Goal: Information Seeking & Learning: Learn about a topic

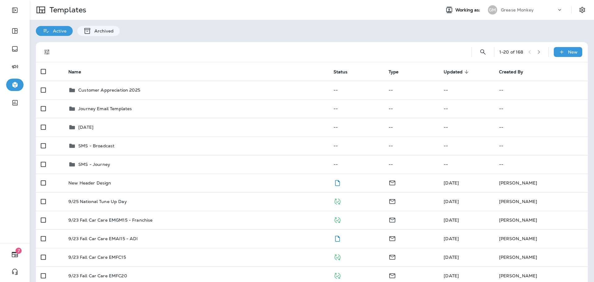
click at [545, 6] on div "Grease Monkey" at bounding box center [529, 9] width 56 height 9
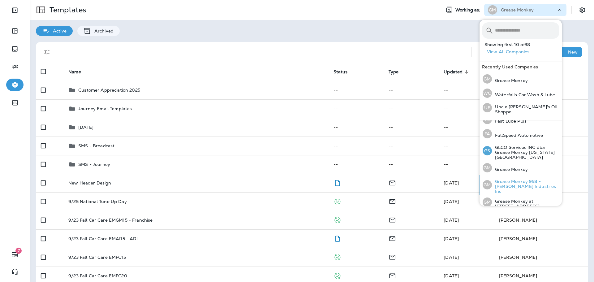
scroll to position [155, 0]
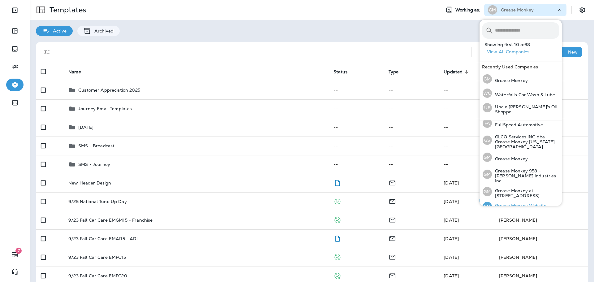
click at [523, 203] on p "Grease Monkey Website Coupons" at bounding box center [525, 208] width 67 height 10
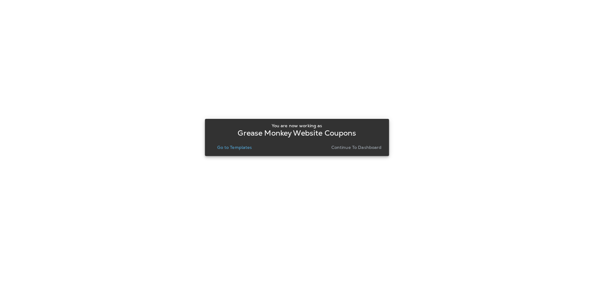
click at [348, 151] on button "Continue to Dashboard" at bounding box center [356, 147] width 55 height 9
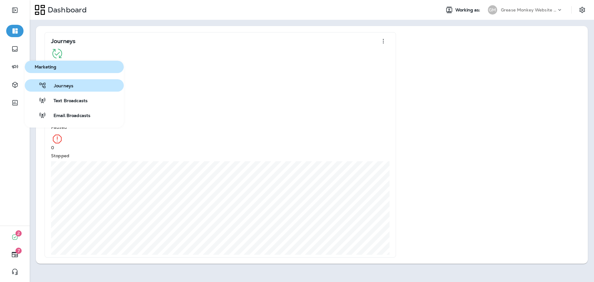
click at [87, 89] on button "Journeys" at bounding box center [74, 85] width 99 height 12
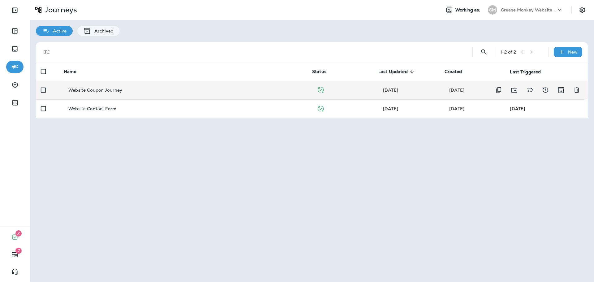
click at [160, 89] on div "Website Coupon Journey" at bounding box center [187, 90] width 239 height 5
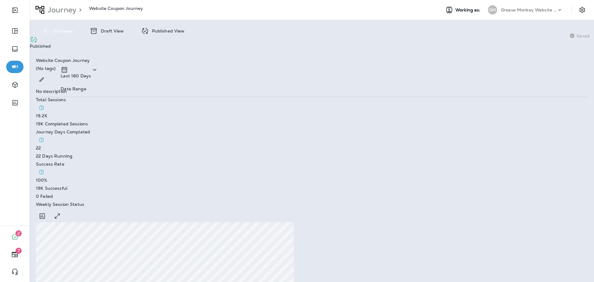
click at [179, 29] on p "Published View" at bounding box center [167, 30] width 36 height 5
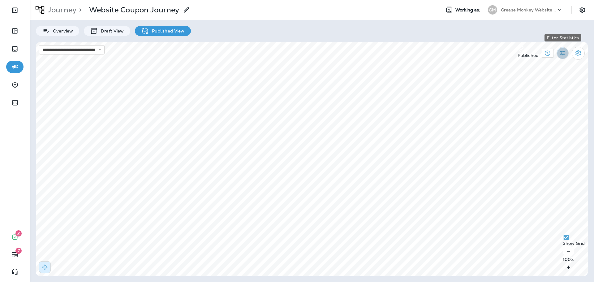
click at [560, 50] on icon "Filter Statistics" at bounding box center [563, 53] width 7 height 7
click at [530, 63] on div "All" at bounding box center [540, 57] width 33 height 12
click at [558, 53] on button "Filter Statistics" at bounding box center [563, 52] width 12 height 12
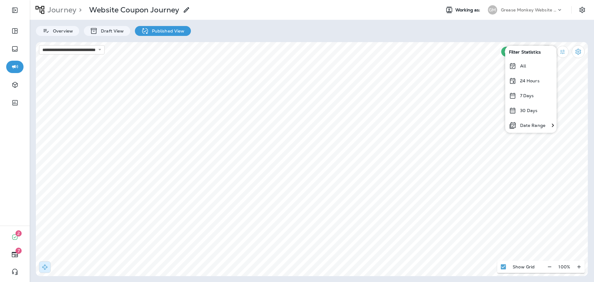
click at [531, 67] on div "All" at bounding box center [531, 66] width 51 height 15
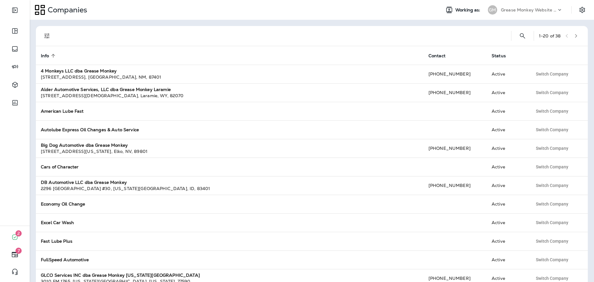
click at [166, 35] on div at bounding box center [282, 36] width 448 height 20
click at [547, 16] on div "GM Grease Monkey Website Coupons" at bounding box center [525, 10] width 82 height 12
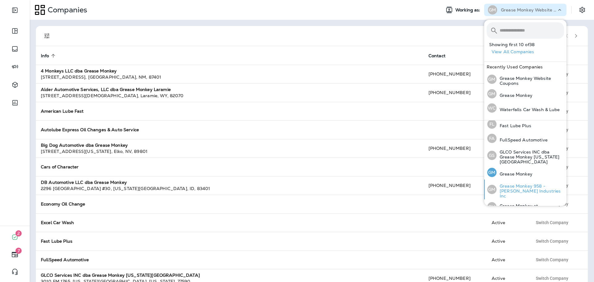
scroll to position [155, 0]
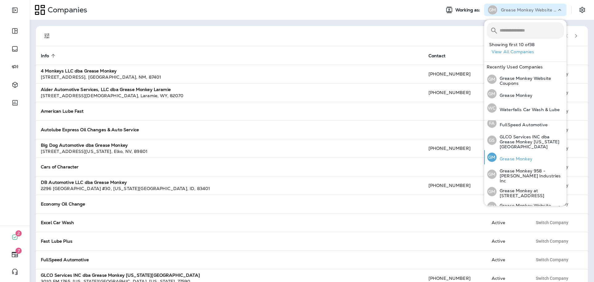
click at [517, 156] on p "Grease Monkey" at bounding box center [515, 158] width 36 height 5
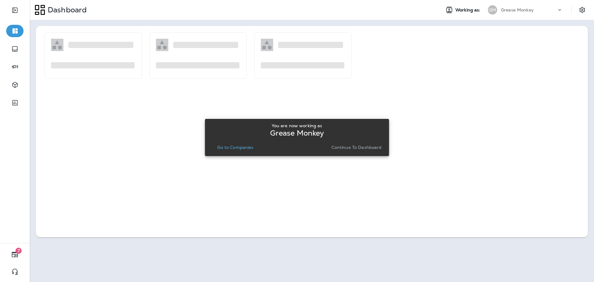
click at [241, 146] on p "Go to Companies" at bounding box center [235, 147] width 36 height 5
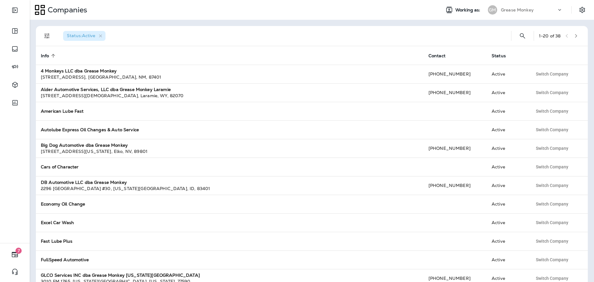
click at [32, 56] on div "Status : Active 1 - 20 of 38 Info sorted ascending Contact Status 4 Monkeys LLC…" at bounding box center [312, 151] width 565 height 262
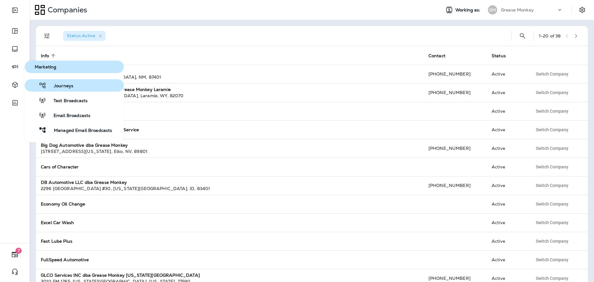
click at [61, 87] on span "Journeys" at bounding box center [59, 86] width 27 height 6
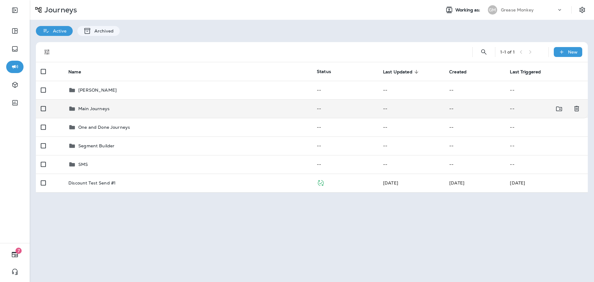
click at [107, 111] on div "Main Journeys" at bounding box center [93, 108] width 31 height 7
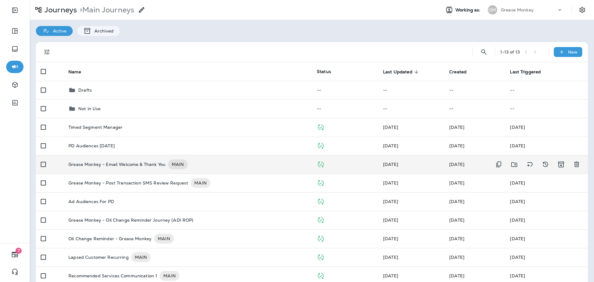
click at [233, 166] on div "Grease Monkey - Email Welcome & Thank You MAIN" at bounding box center [187, 164] width 239 height 10
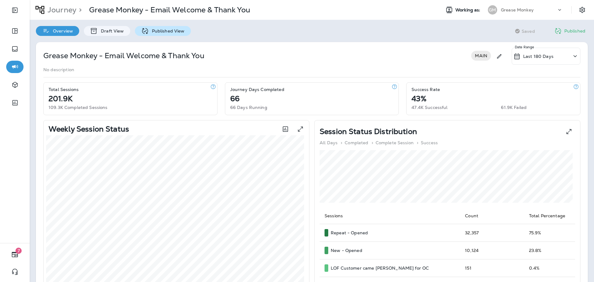
click at [152, 33] on p "Published View" at bounding box center [167, 30] width 36 height 5
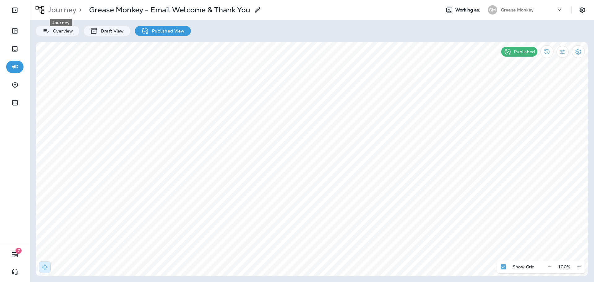
click at [57, 10] on p "Journey" at bounding box center [60, 9] width 31 height 9
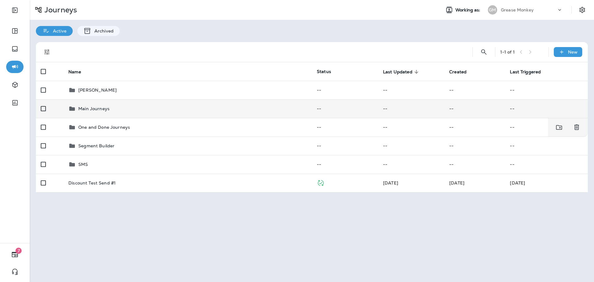
click at [122, 113] on td "Main Journeys" at bounding box center [187, 108] width 249 height 19
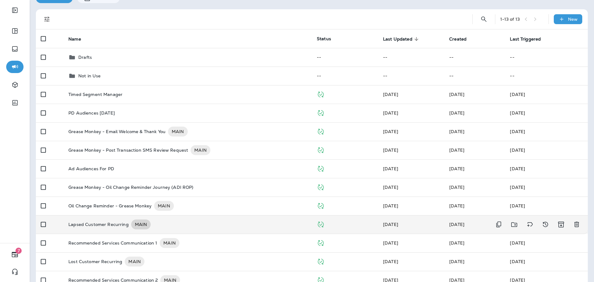
scroll to position [62, 0]
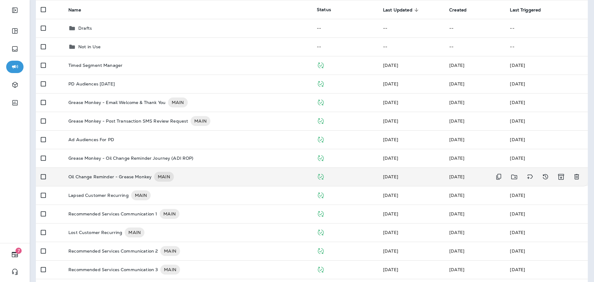
click at [132, 179] on p "Oil Change Reminder - Grease Monkey" at bounding box center [109, 177] width 83 height 10
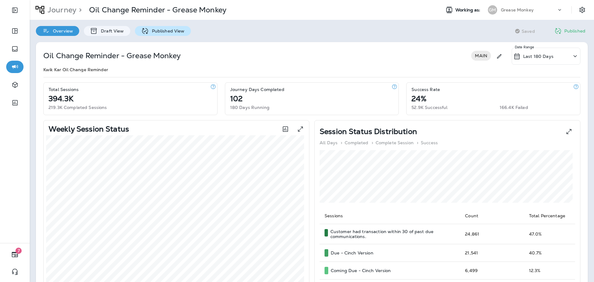
click at [143, 34] on icon at bounding box center [145, 31] width 8 height 8
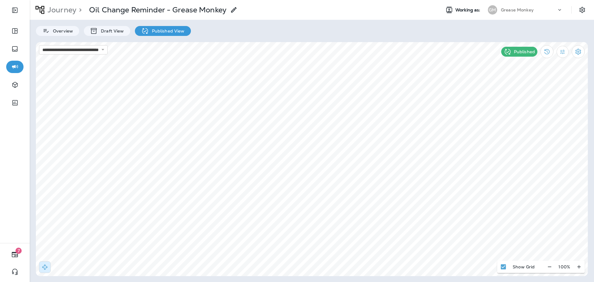
click at [70, 10] on p "Journey" at bounding box center [60, 9] width 31 height 9
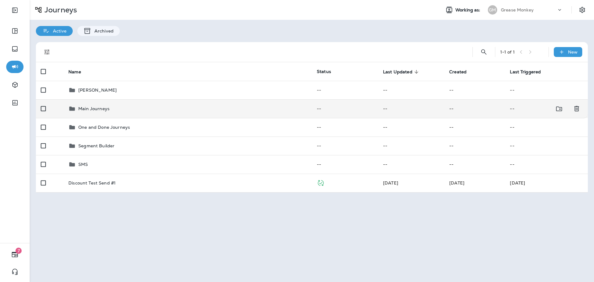
click at [140, 109] on div "Main Journeys" at bounding box center [187, 108] width 239 height 7
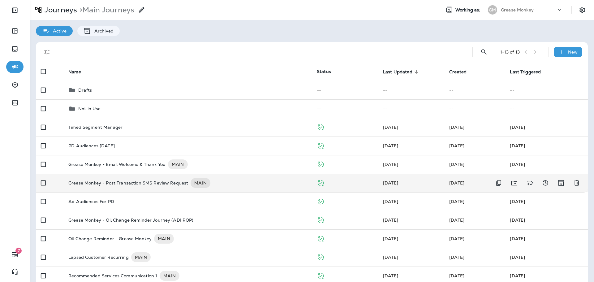
click at [162, 183] on p "Grease Monkey - Post Transaction SMS Review Request" at bounding box center [128, 183] width 120 height 10
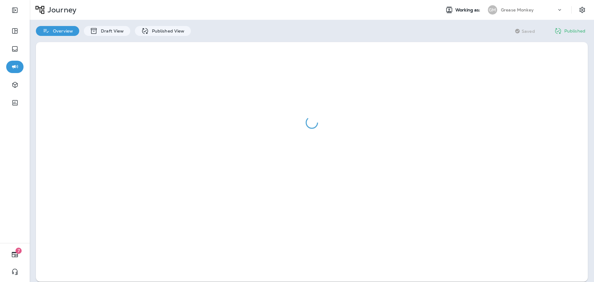
click at [153, 25] on div "Overview Draft View Published View" at bounding box center [113, 28] width 167 height 16
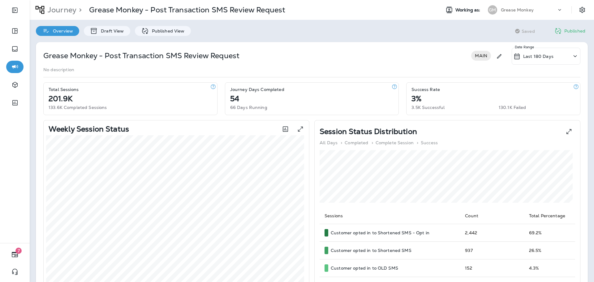
click at [163, 37] on div "Grease Monkey - Post Transaction SMS Review Request MAIN Last 180 Days Date Ran…" at bounding box center [312, 261] width 565 height 450
click at [163, 34] on div "Published View" at bounding box center [163, 31] width 56 height 10
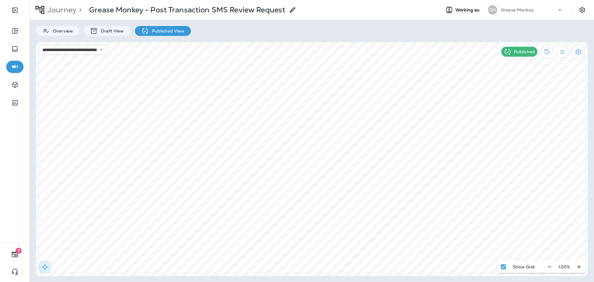
select select "*******"
click at [268, 132] on icon at bounding box center [267, 133] width 4 height 4
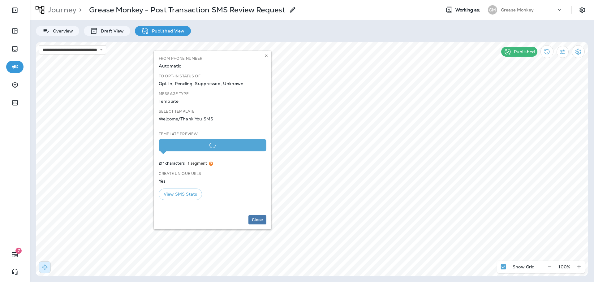
click at [189, 148] on div at bounding box center [212, 145] width 95 height 6
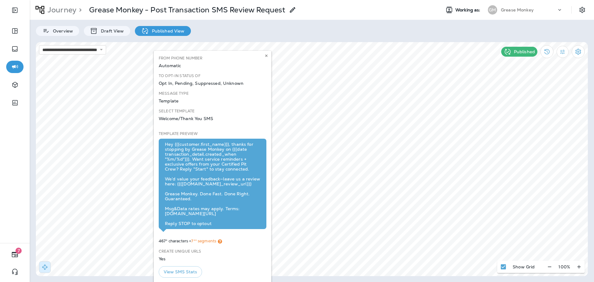
scroll to position [10, 0]
click at [193, 269] on button "View SMS Stats" at bounding box center [180, 271] width 43 height 11
select select "*"
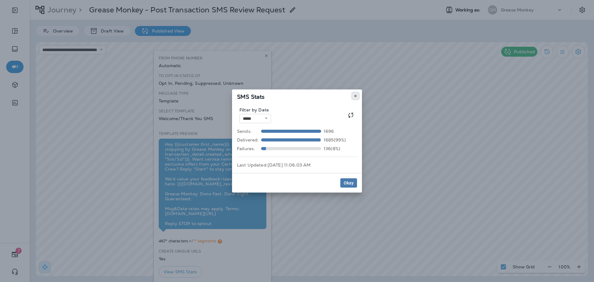
click at [355, 96] on use at bounding box center [355, 96] width 2 height 2
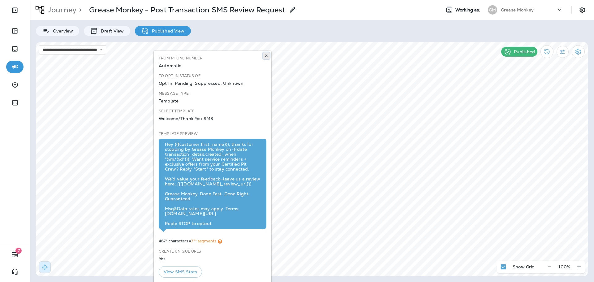
click at [265, 56] on icon at bounding box center [267, 56] width 4 height 4
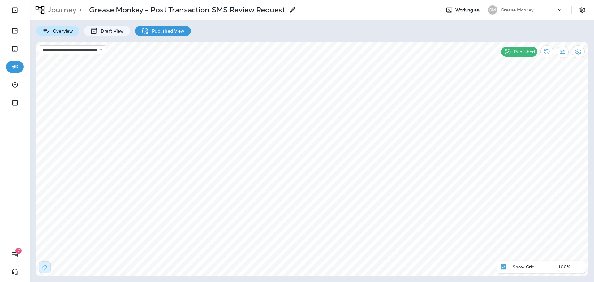
click at [54, 31] on p "Overview" at bounding box center [61, 30] width 23 height 5
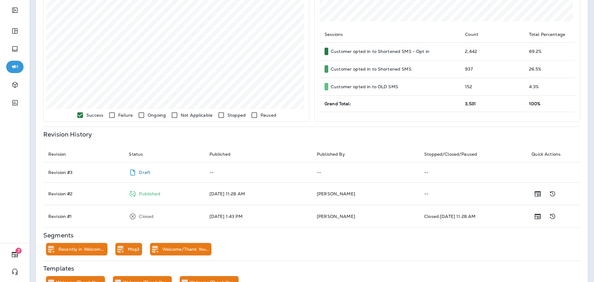
scroll to position [186, 0]
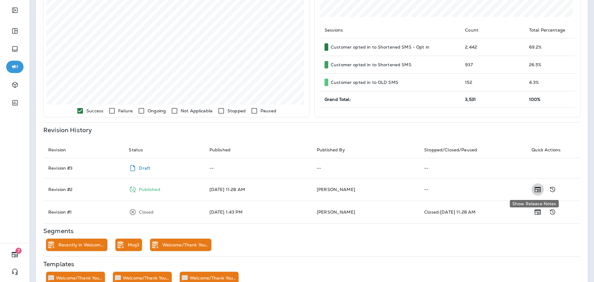
click at [535, 189] on icon "Show Release Notes" at bounding box center [538, 189] width 6 height 5
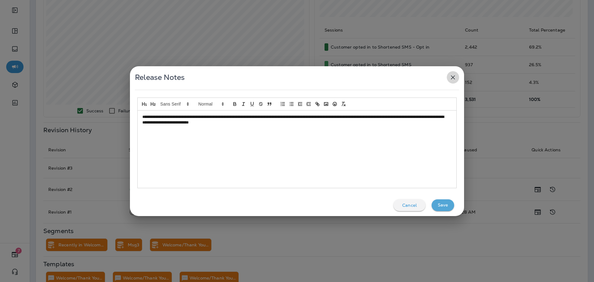
click at [452, 80] on icon "button" at bounding box center [452, 77] width 7 height 7
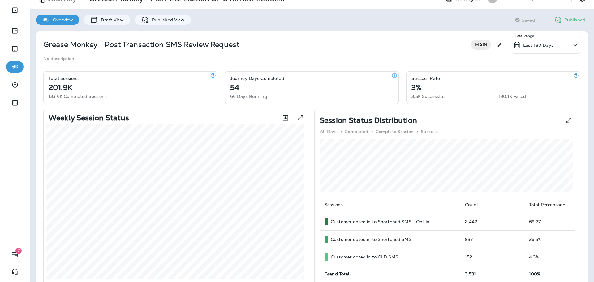
scroll to position [0, 0]
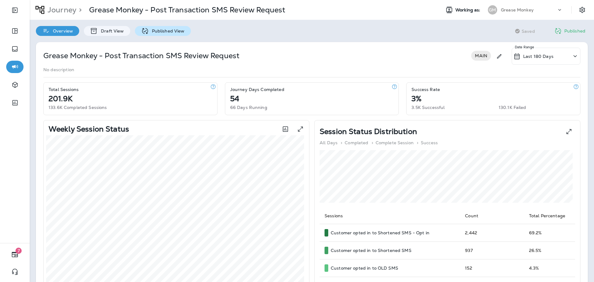
click at [176, 31] on p "Published View" at bounding box center [167, 30] width 36 height 5
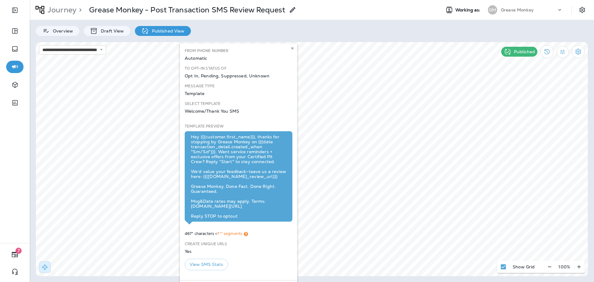
scroll to position [10, 0]
click at [294, 45] on button at bounding box center [292, 48] width 7 height 7
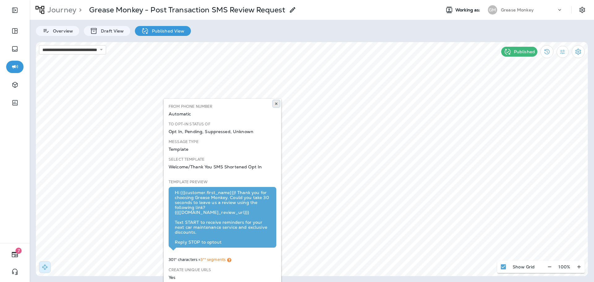
click at [276, 104] on use at bounding box center [276, 103] width 2 height 2
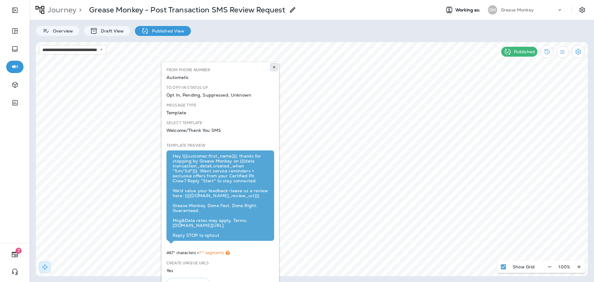
click at [276, 68] on icon at bounding box center [274, 67] width 4 height 4
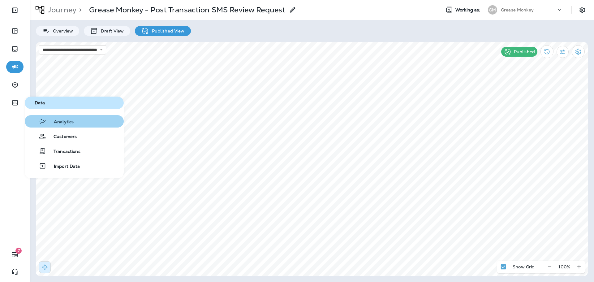
click at [60, 121] on span "Analytics" at bounding box center [59, 122] width 27 height 6
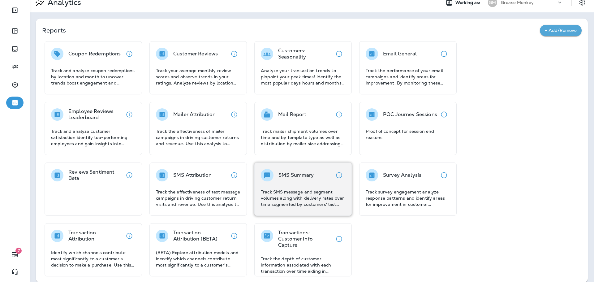
scroll to position [14, 0]
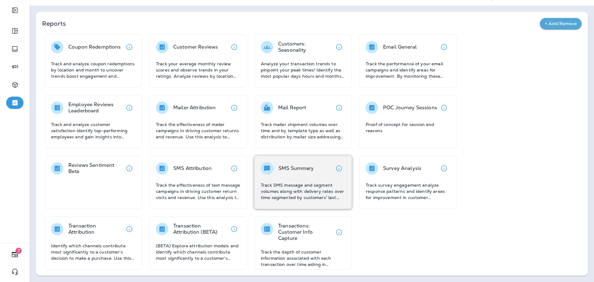
click at [302, 186] on p "Track SMS message and segment volumes along with delivery rates over time segme…" at bounding box center [303, 191] width 85 height 19
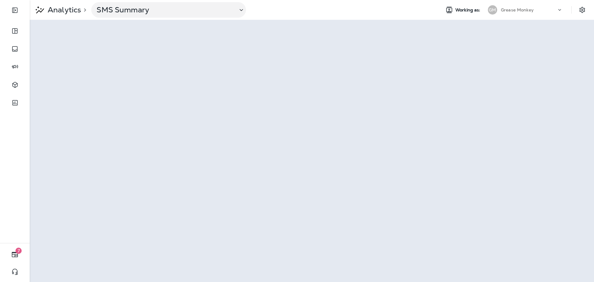
click at [516, 8] on p "Grease Monkey" at bounding box center [517, 9] width 33 height 5
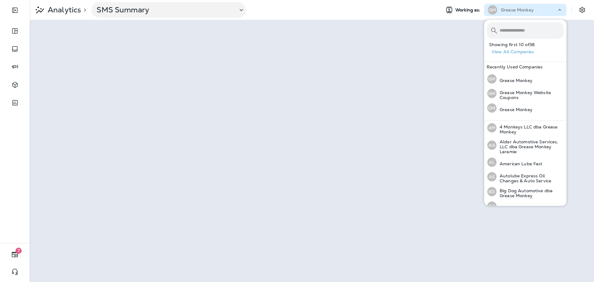
click at [516, 27] on input "text" at bounding box center [532, 30] width 64 height 16
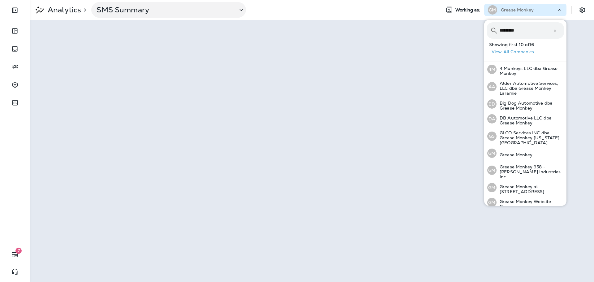
type input "**********"
click at [523, 199] on p "Grease Monkey Website Coupons" at bounding box center [530, 204] width 67 height 10
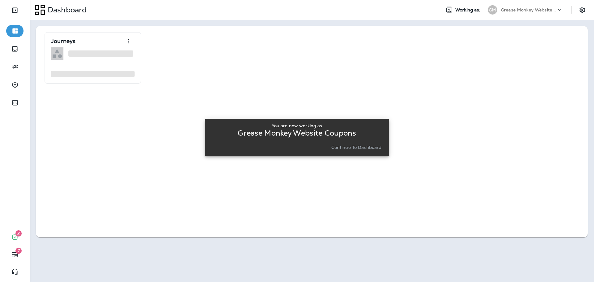
click at [336, 143] on button "Continue to Dashboard" at bounding box center [356, 147] width 55 height 9
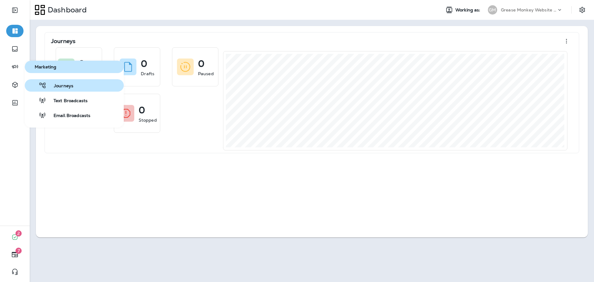
click at [61, 83] on div "Journeys" at bounding box center [50, 85] width 46 height 7
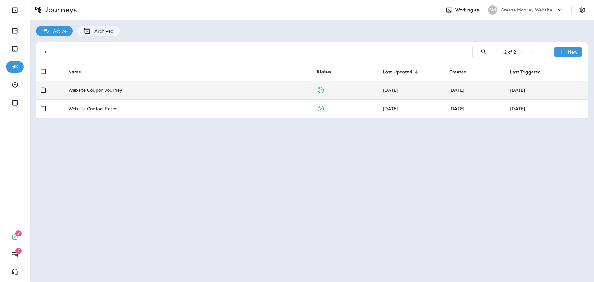
click at [258, 91] on div "Website Coupon Journey" at bounding box center [187, 90] width 239 height 5
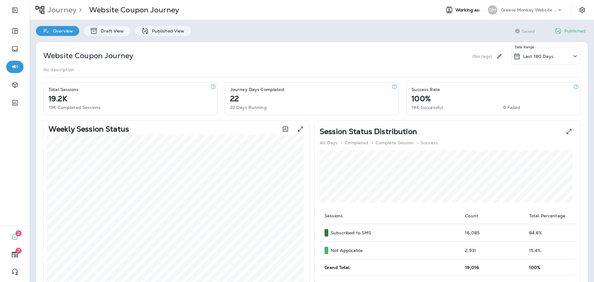
click at [161, 26] on div "Overview Draft View Published View" at bounding box center [113, 28] width 167 height 16
click at [175, 31] on p "Published View" at bounding box center [167, 30] width 36 height 5
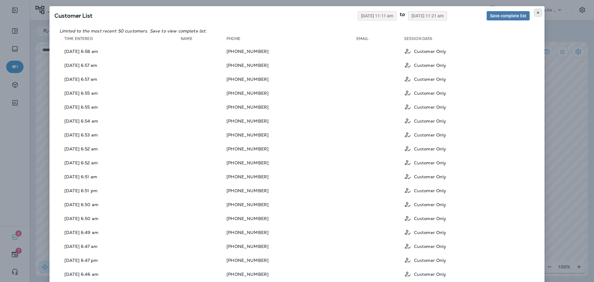
click at [536, 12] on icon at bounding box center [538, 13] width 4 height 4
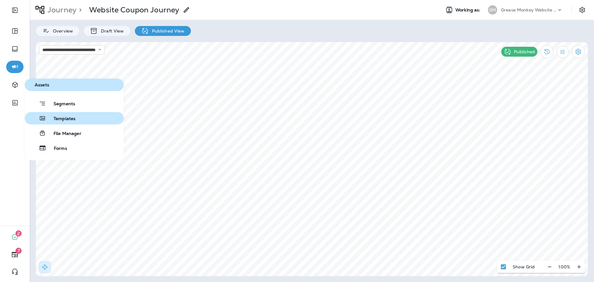
click at [63, 117] on span "Templates" at bounding box center [60, 119] width 29 height 6
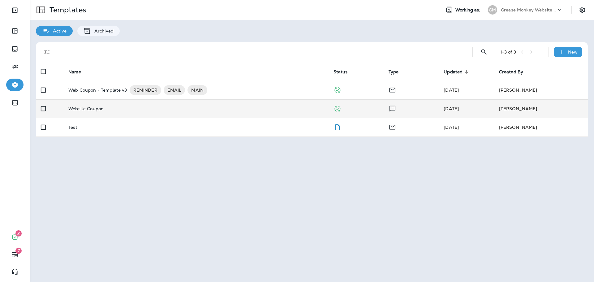
click at [257, 107] on div "Website Coupon" at bounding box center [195, 108] width 255 height 5
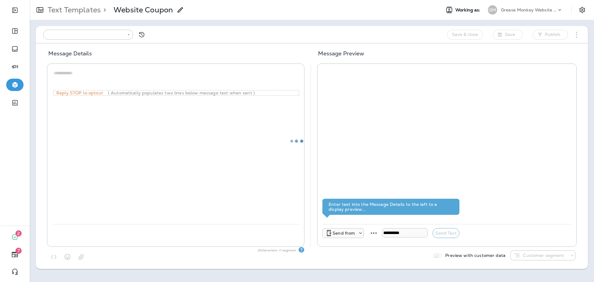
type input "**********"
type textarea "**********"
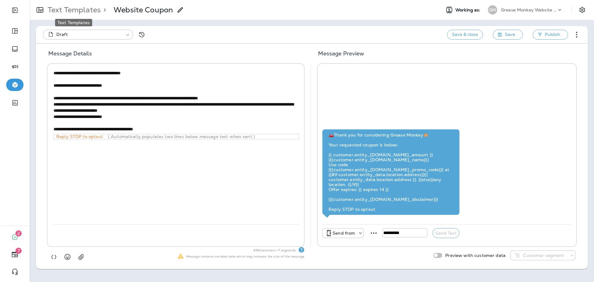
click at [96, 10] on p "Text Templates" at bounding box center [73, 9] width 56 height 9
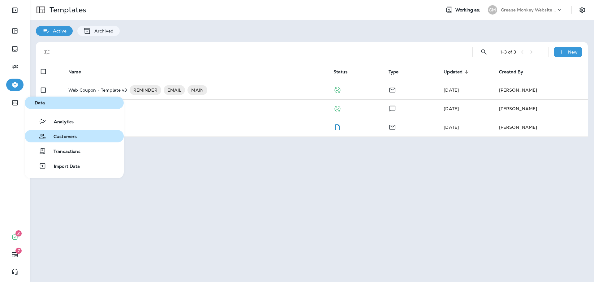
click at [56, 132] on div "Customers" at bounding box center [52, 135] width 50 height 7
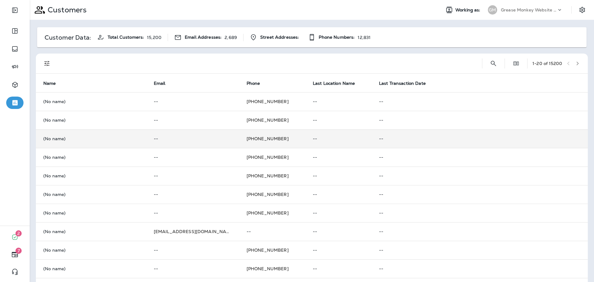
click at [203, 137] on p "--" at bounding box center [193, 138] width 78 height 5
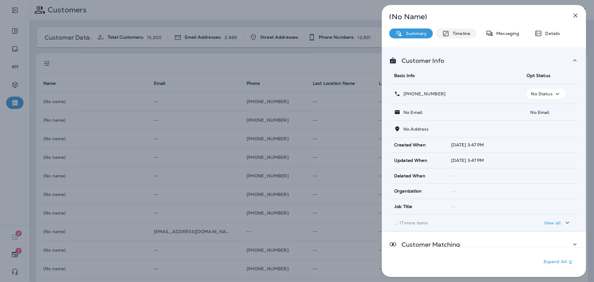
click at [463, 37] on div "Timeline" at bounding box center [456, 33] width 41 height 10
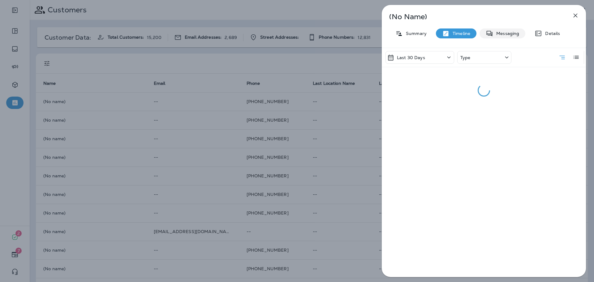
click at [497, 31] on p "Messaging" at bounding box center [506, 33] width 26 height 5
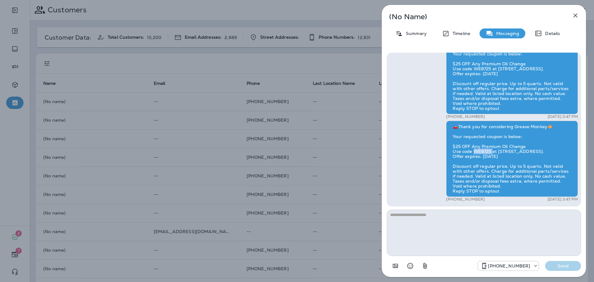
drag, startPoint x: 473, startPoint y: 145, endPoint x: 491, endPoint y: 146, distance: 18.0
click at [491, 146] on div "🚗Thank you for considering Grease Monkey🐵 Your requested coupon is below: $25 O…" at bounding box center [512, 159] width 132 height 76
click at [487, 145] on div "🚗Thank you for considering Grease Monkey🐵 Your requested coupon is below: $25 O…" at bounding box center [512, 159] width 132 height 76
drag, startPoint x: 474, startPoint y: 146, endPoint x: 491, endPoint y: 147, distance: 17.1
click at [491, 147] on div "🚗Thank you for considering Grease Monkey🐵 Your requested coupon is below: $25 O…" at bounding box center [512, 159] width 132 height 76
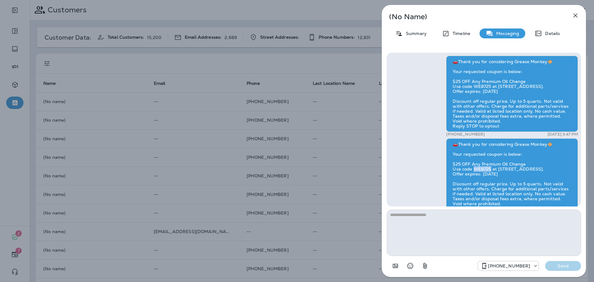
scroll to position [-28, 0]
click at [414, 31] on p "Summary" at bounding box center [415, 33] width 24 height 5
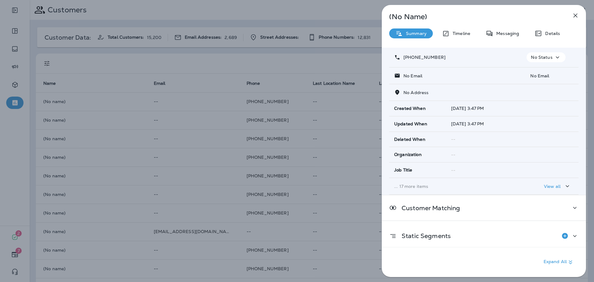
scroll to position [41, 0]
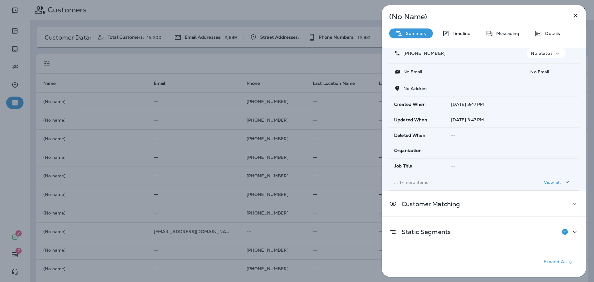
click at [559, 184] on div "View all" at bounding box center [557, 182] width 27 height 8
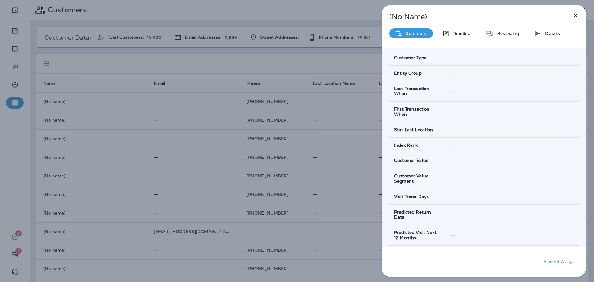
scroll to position [226, 0]
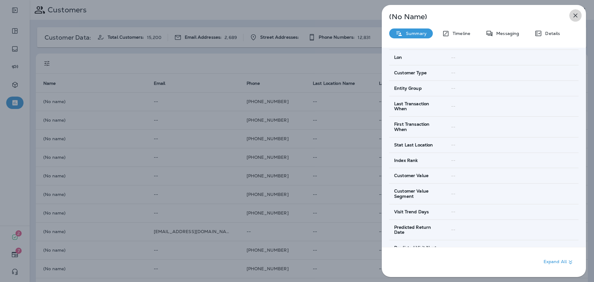
click at [579, 11] on button "button" at bounding box center [576, 15] width 12 height 12
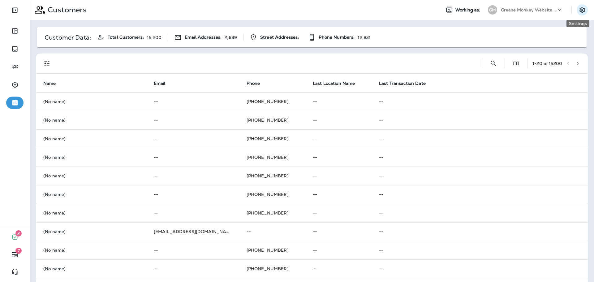
click at [579, 7] on icon "Settings" at bounding box center [582, 9] width 7 height 7
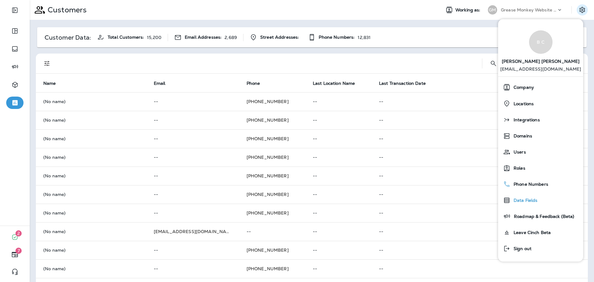
click at [531, 195] on div "Data Fields" at bounding box center [541, 200] width 80 height 12
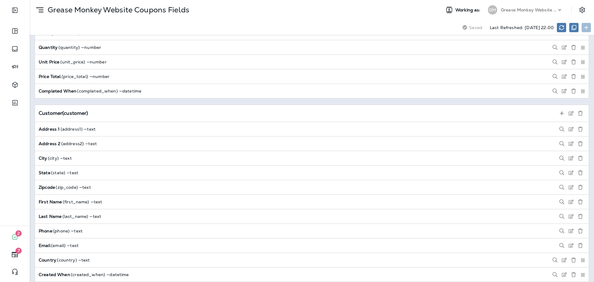
scroll to position [743, 0]
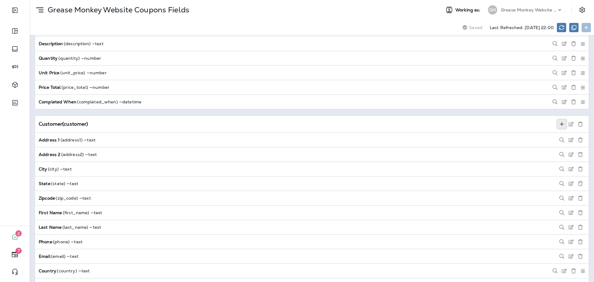
click at [560, 126] on icon at bounding box center [562, 124] width 5 height 5
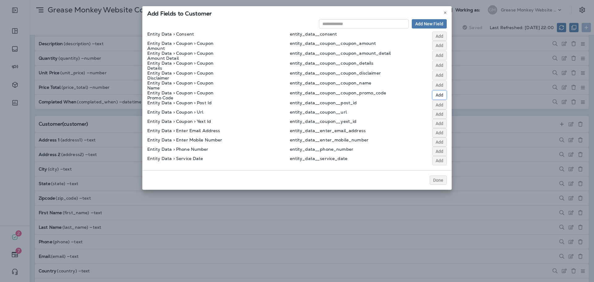
click at [436, 94] on span "Add" at bounding box center [440, 95] width 8 height 4
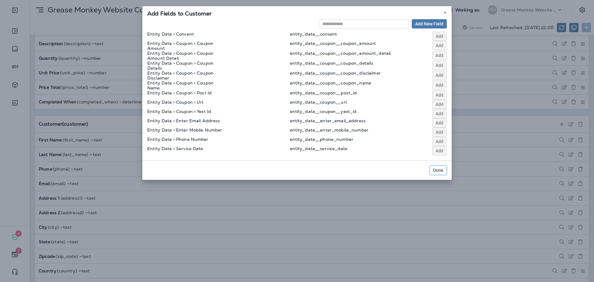
click at [440, 170] on span "Done" at bounding box center [438, 170] width 10 height 4
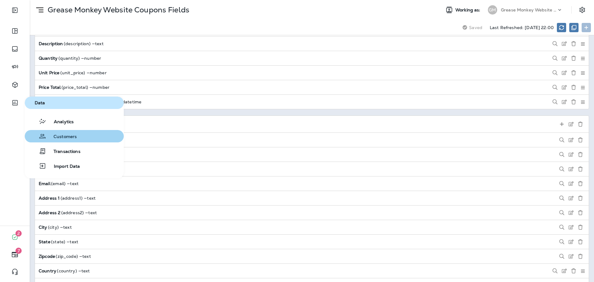
click at [78, 138] on button "Customers" at bounding box center [74, 136] width 99 height 12
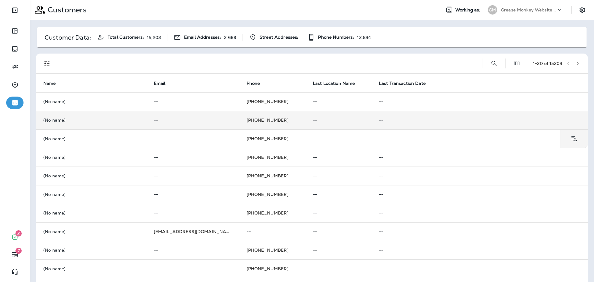
click at [132, 122] on p "(No name)" at bounding box center [91, 120] width 96 height 5
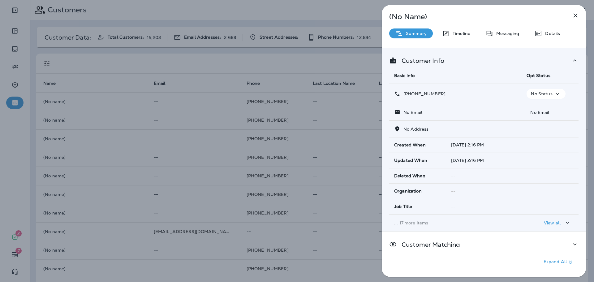
click at [546, 221] on p "View all" at bounding box center [552, 222] width 17 height 5
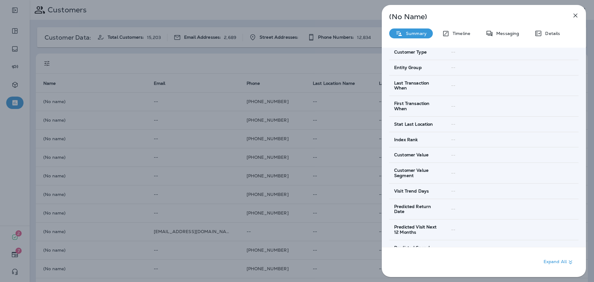
scroll to position [262, 0]
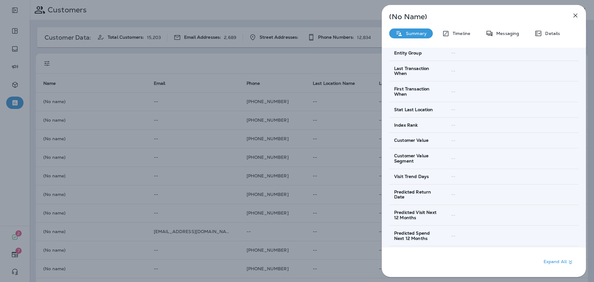
drag, startPoint x: 200, startPoint y: 161, endPoint x: 240, endPoint y: 140, distance: 45.1
click at [201, 161] on div "(No Name) Summary Timeline Messaging Details Customer Info Basic Info Opt Statu…" at bounding box center [297, 141] width 594 height 282
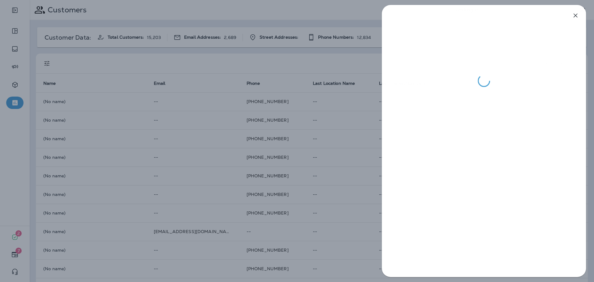
click at [242, 138] on div at bounding box center [297, 141] width 594 height 282
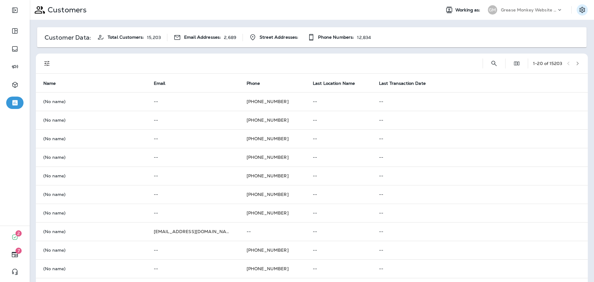
click at [576, 10] on div at bounding box center [297, 141] width 594 height 282
click at [579, 11] on icon "Settings" at bounding box center [582, 9] width 7 height 7
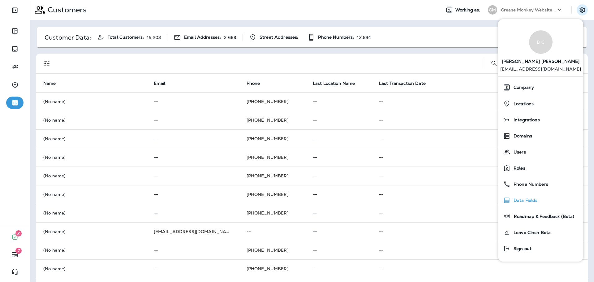
click at [526, 198] on span "Data Fields" at bounding box center [524, 200] width 27 height 5
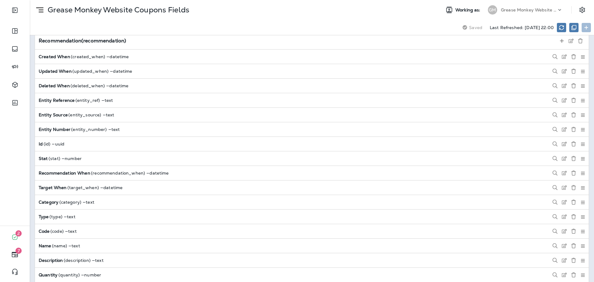
scroll to position [631, 0]
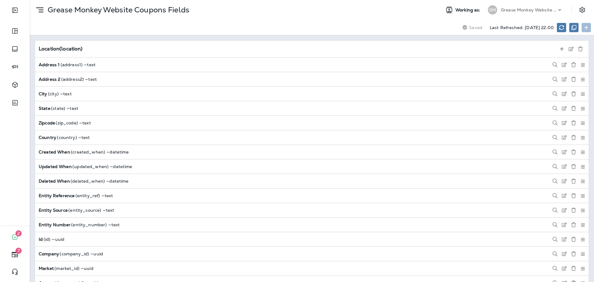
scroll to position [650, 0]
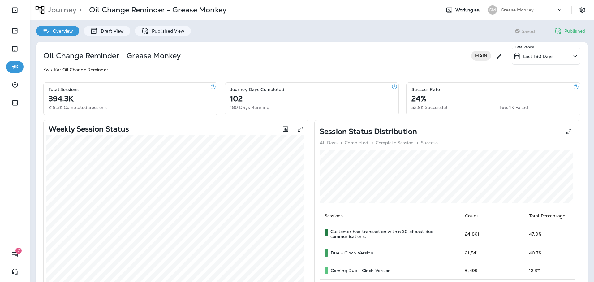
scroll to position [31, 0]
